Goal: Information Seeking & Learning: Learn about a topic

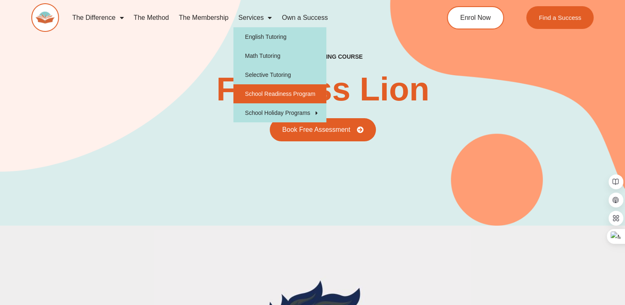
click at [272, 92] on link "School Readiness Program" at bounding box center [279, 93] width 93 height 19
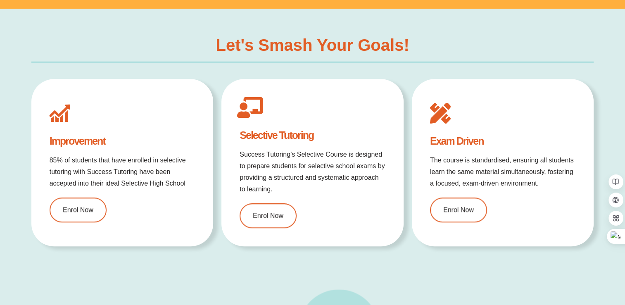
type input "*"
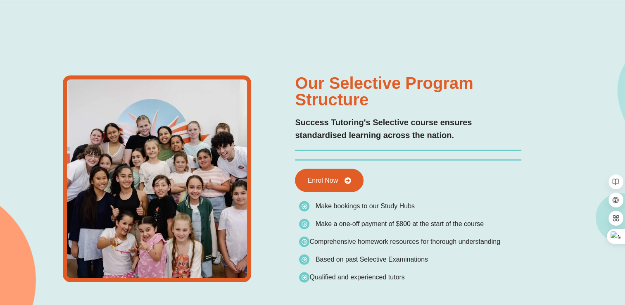
type input "*"
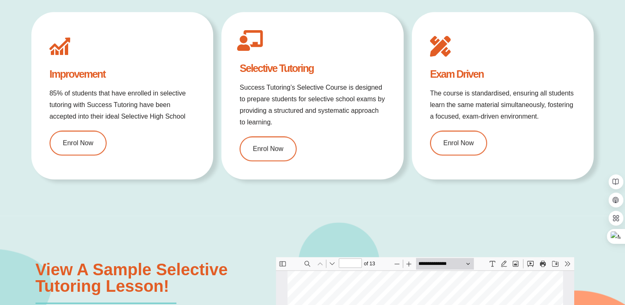
scroll to position [702, 0]
